Goal: Check status

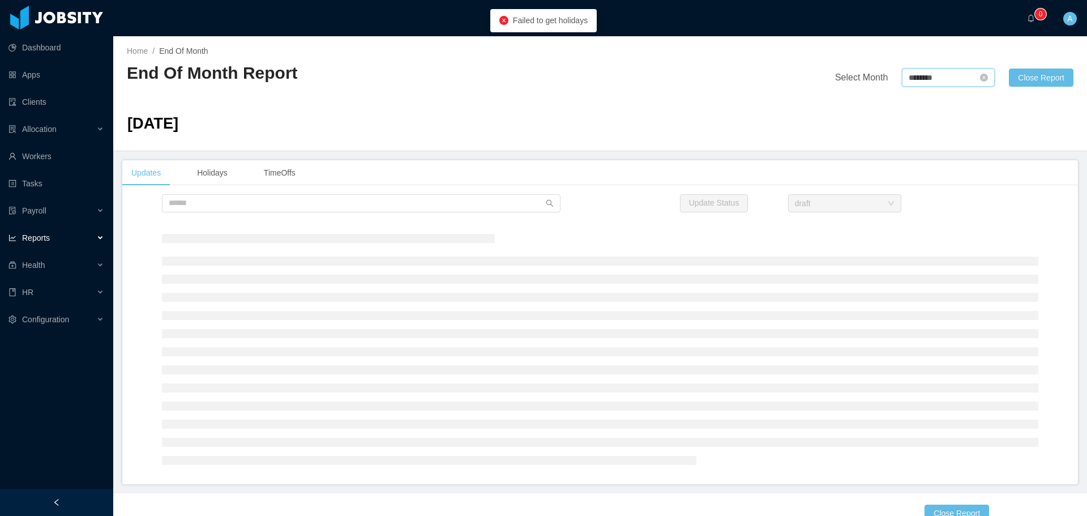
click at [922, 81] on input "********" at bounding box center [948, 77] width 93 height 18
click at [1031, 81] on link at bounding box center [1030, 78] width 15 height 22
click at [1031, 74] on link at bounding box center [1030, 78] width 15 height 22
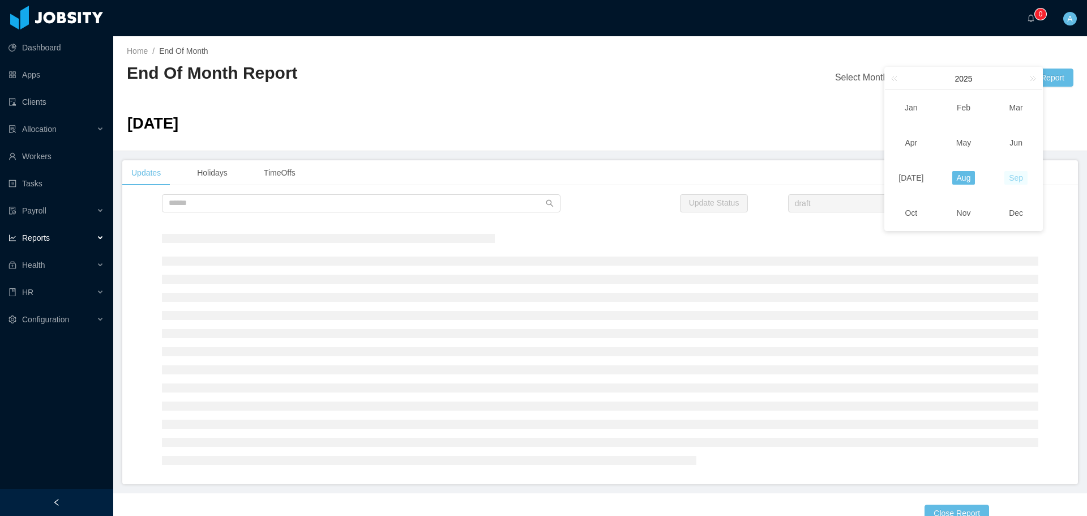
click at [1013, 175] on link "Sep" at bounding box center [1015, 178] width 23 height 14
type input "********"
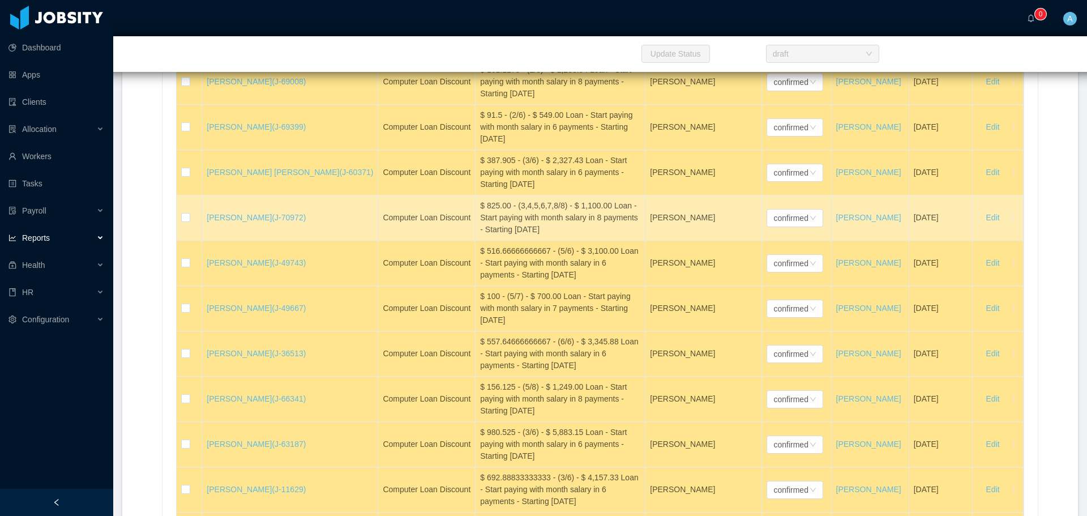
scroll to position [23314, 0]
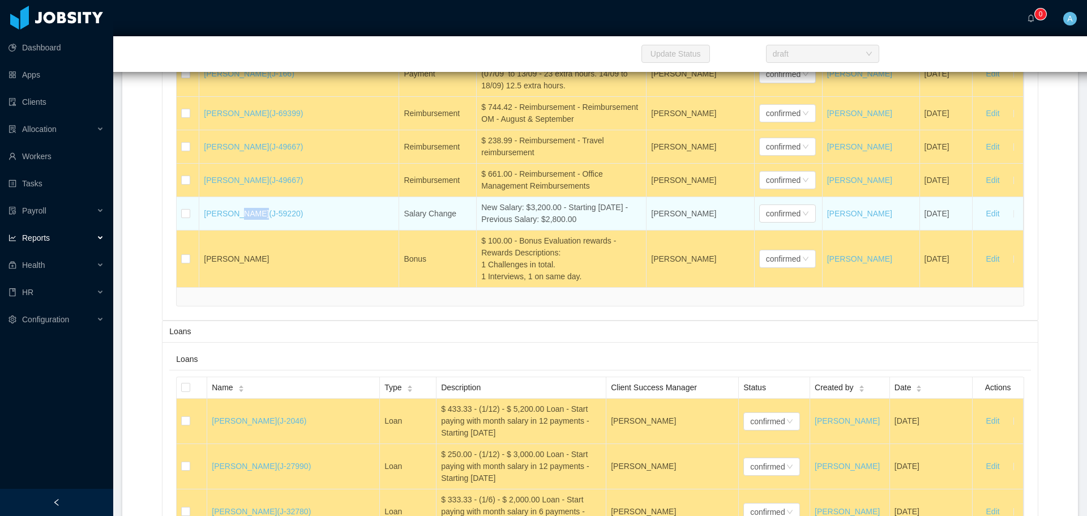
click at [564, 225] on div "New Salary: $3,200.00 - Starting [DATE] - Previous Salary: $2,800.00" at bounding box center [561, 213] width 160 height 24
drag, startPoint x: 571, startPoint y: 260, endPoint x: 437, endPoint y: 248, distance: 134.0
click at [437, 230] on tr "[PERSON_NAME] (J-59220) Salary Change New Salary: $3,200.00 - Starting [DATE] -…" at bounding box center [600, 213] width 846 height 33
click at [481, 225] on div "New Salary: $3,200.00 - Starting [DATE] - Previous Salary: $2,800.00" at bounding box center [561, 213] width 160 height 24
drag, startPoint x: 441, startPoint y: 250, endPoint x: 557, endPoint y: 264, distance: 116.3
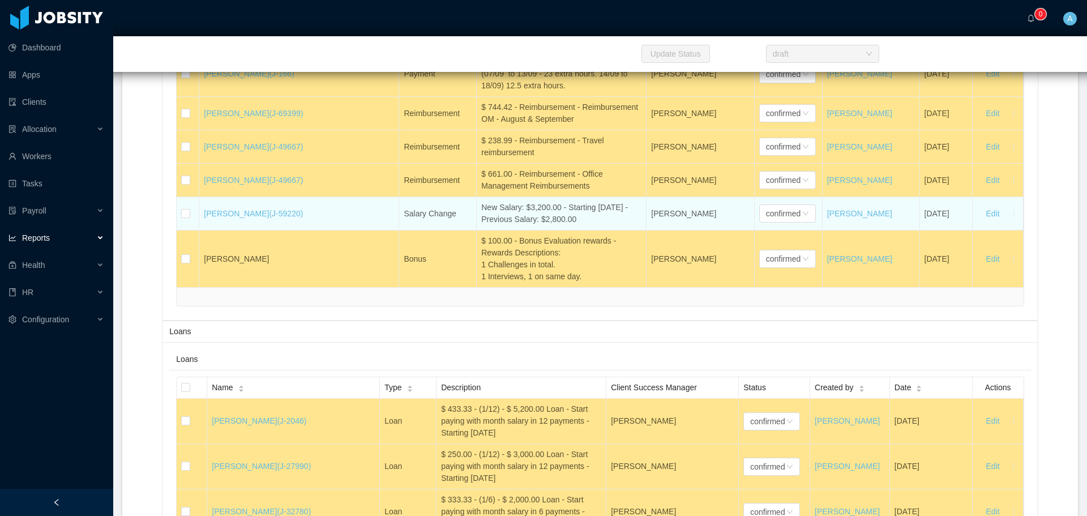
click at [557, 230] on td "New Salary: $3,200.00 - Starting [DATE] - Previous Salary: $2,800.00" at bounding box center [562, 213] width 170 height 33
click at [563, 225] on div "New Salary: $3,200.00 - Starting [DATE] - Previous Salary: $2,800.00" at bounding box center [561, 213] width 160 height 24
